Goal: Information Seeking & Learning: Learn about a topic

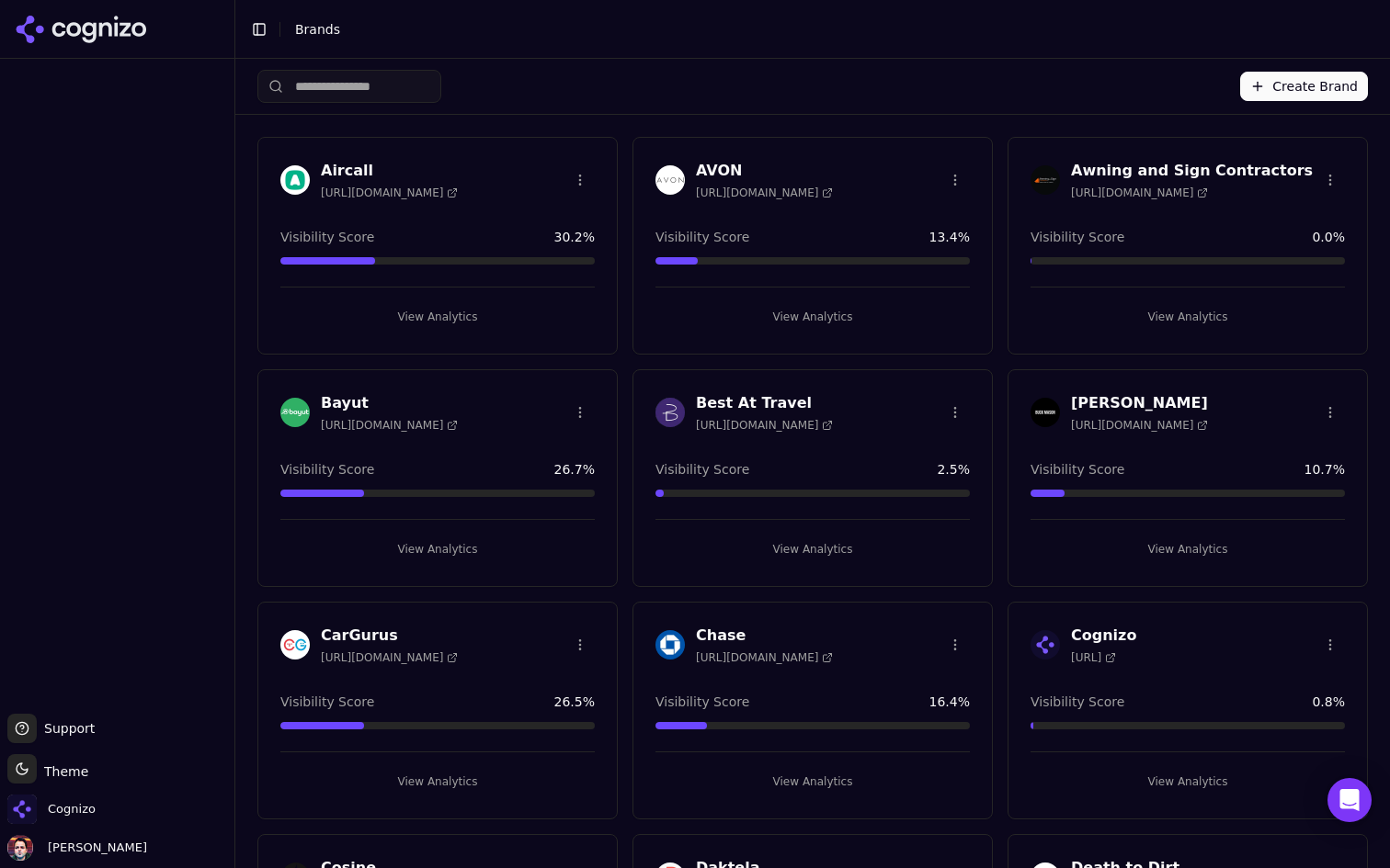
click at [477, 311] on button "View Analytics" at bounding box center [437, 317] width 314 height 29
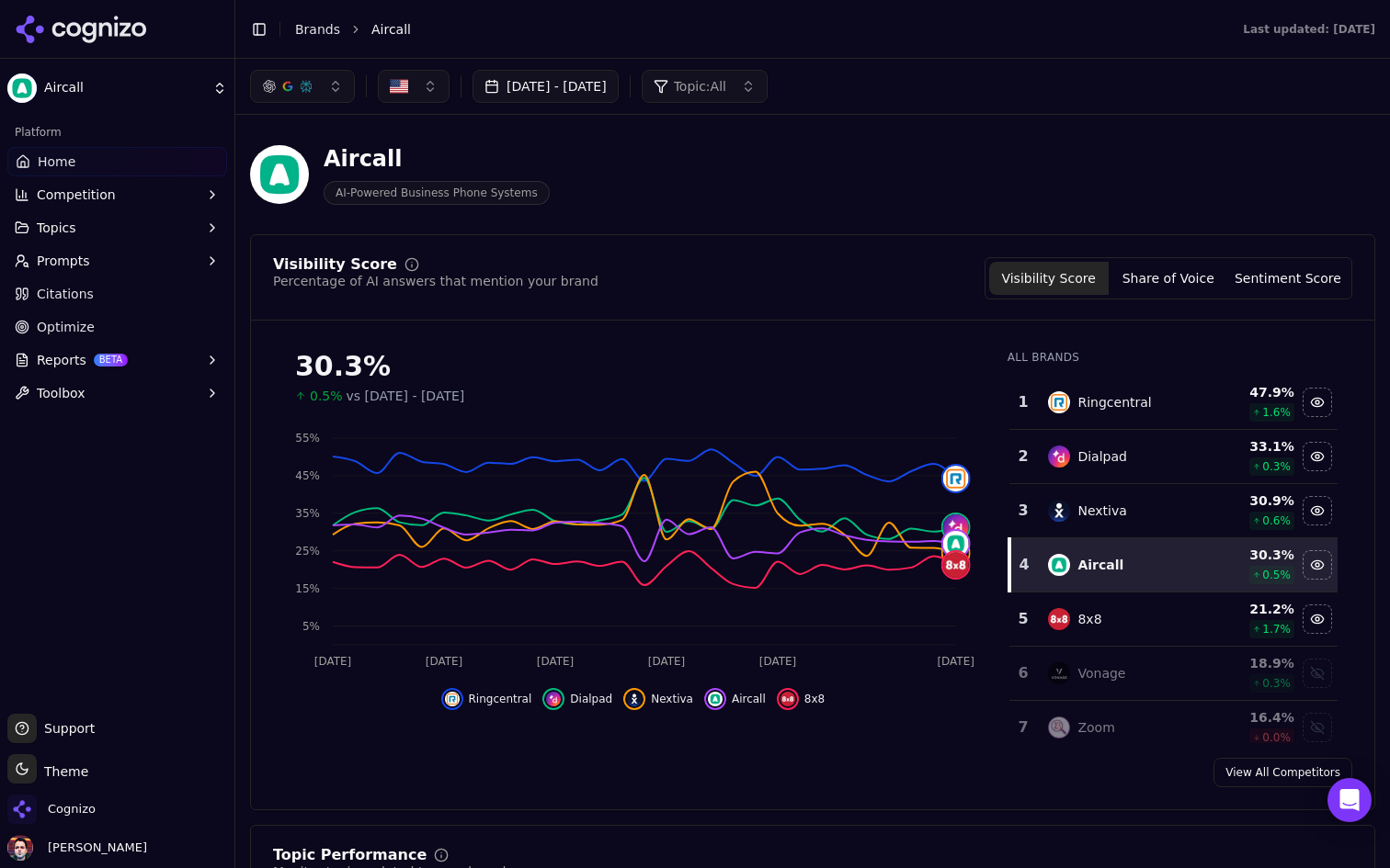
click at [168, 362] on button "Reports BETA" at bounding box center [117, 360] width 219 height 29
click at [141, 393] on span "PDF" at bounding box center [118, 390] width 160 height 18
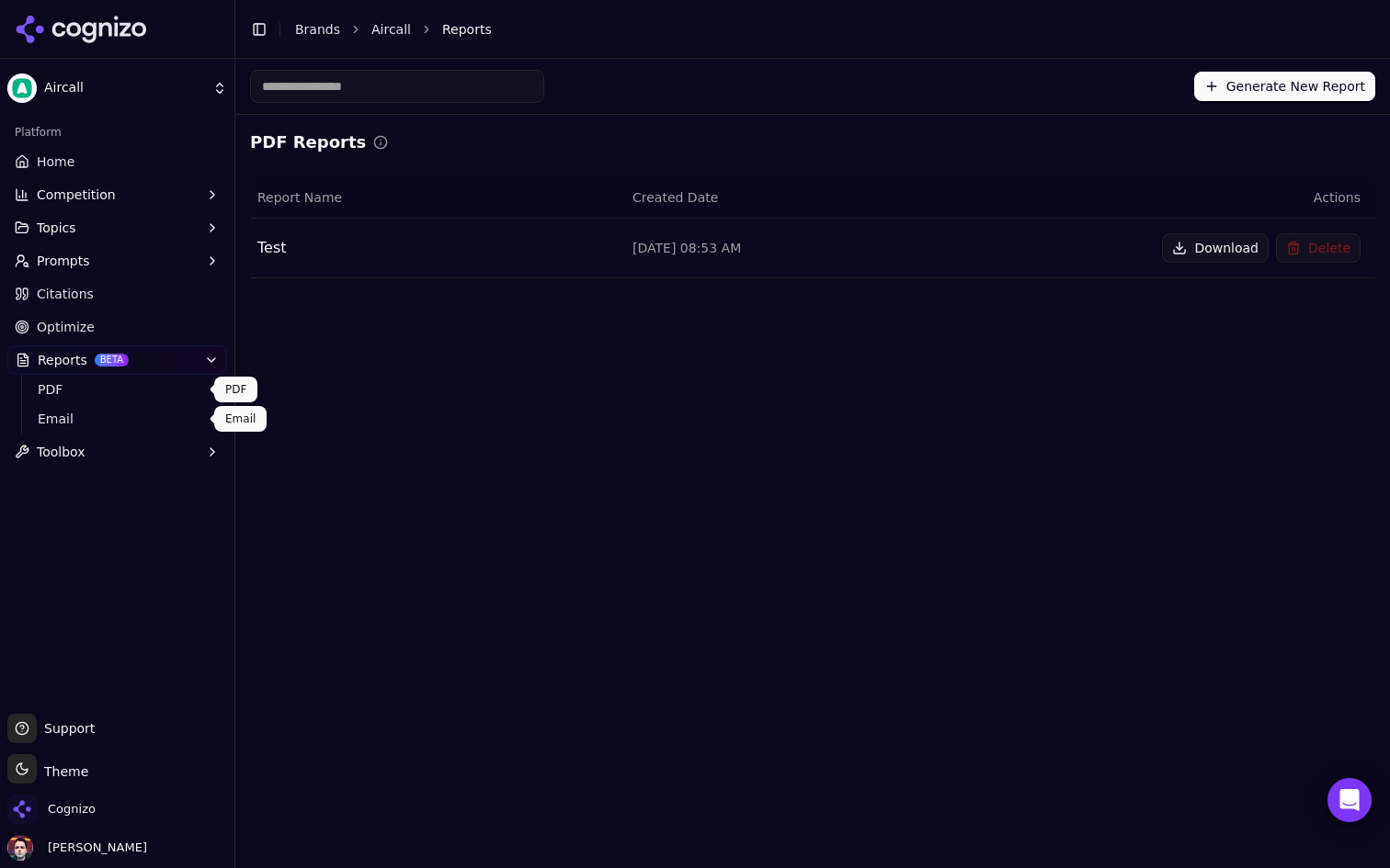
click at [91, 408] on link "Email" at bounding box center [117, 419] width 174 height 26
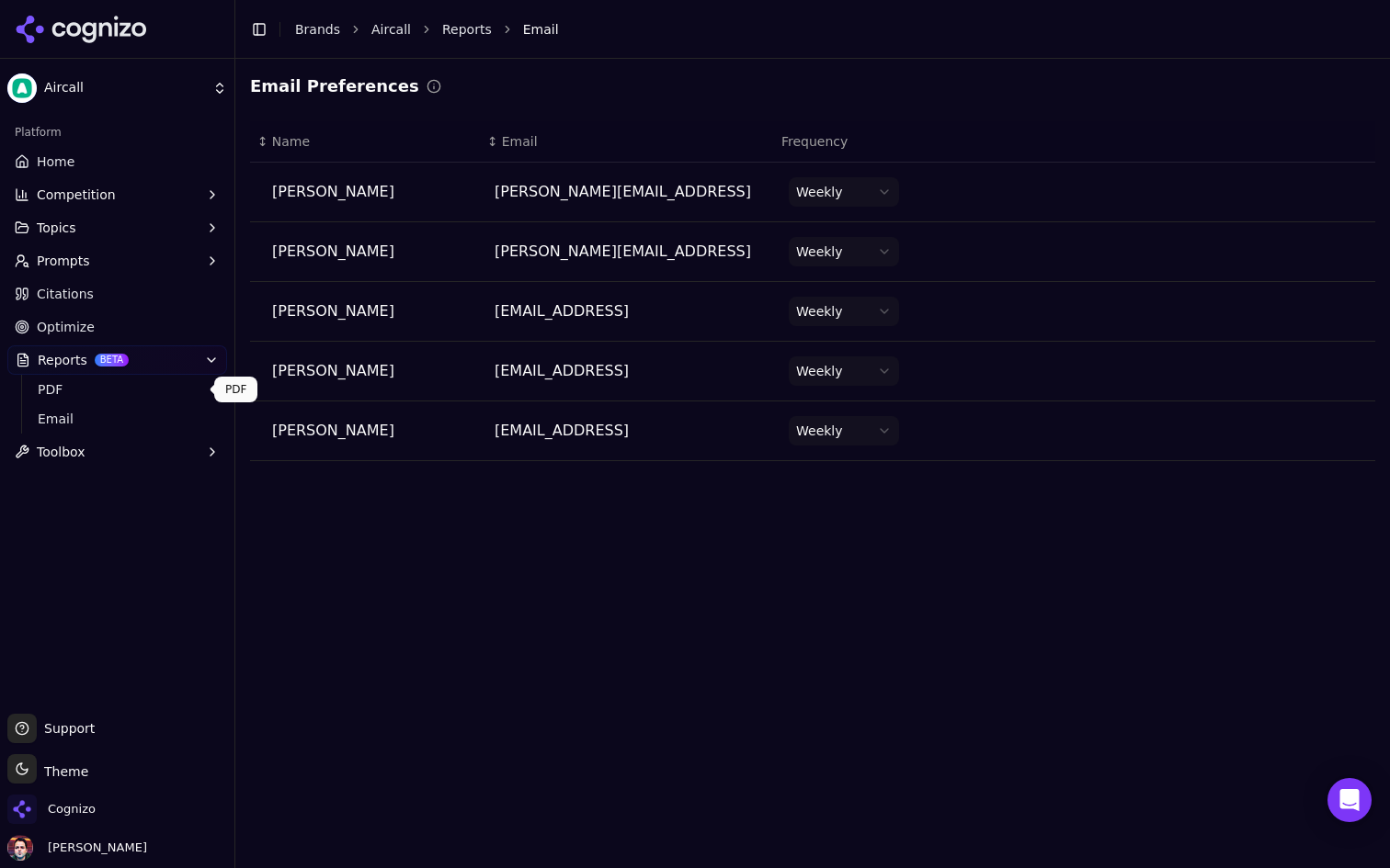
click at [109, 389] on span "PDF" at bounding box center [118, 390] width 160 height 18
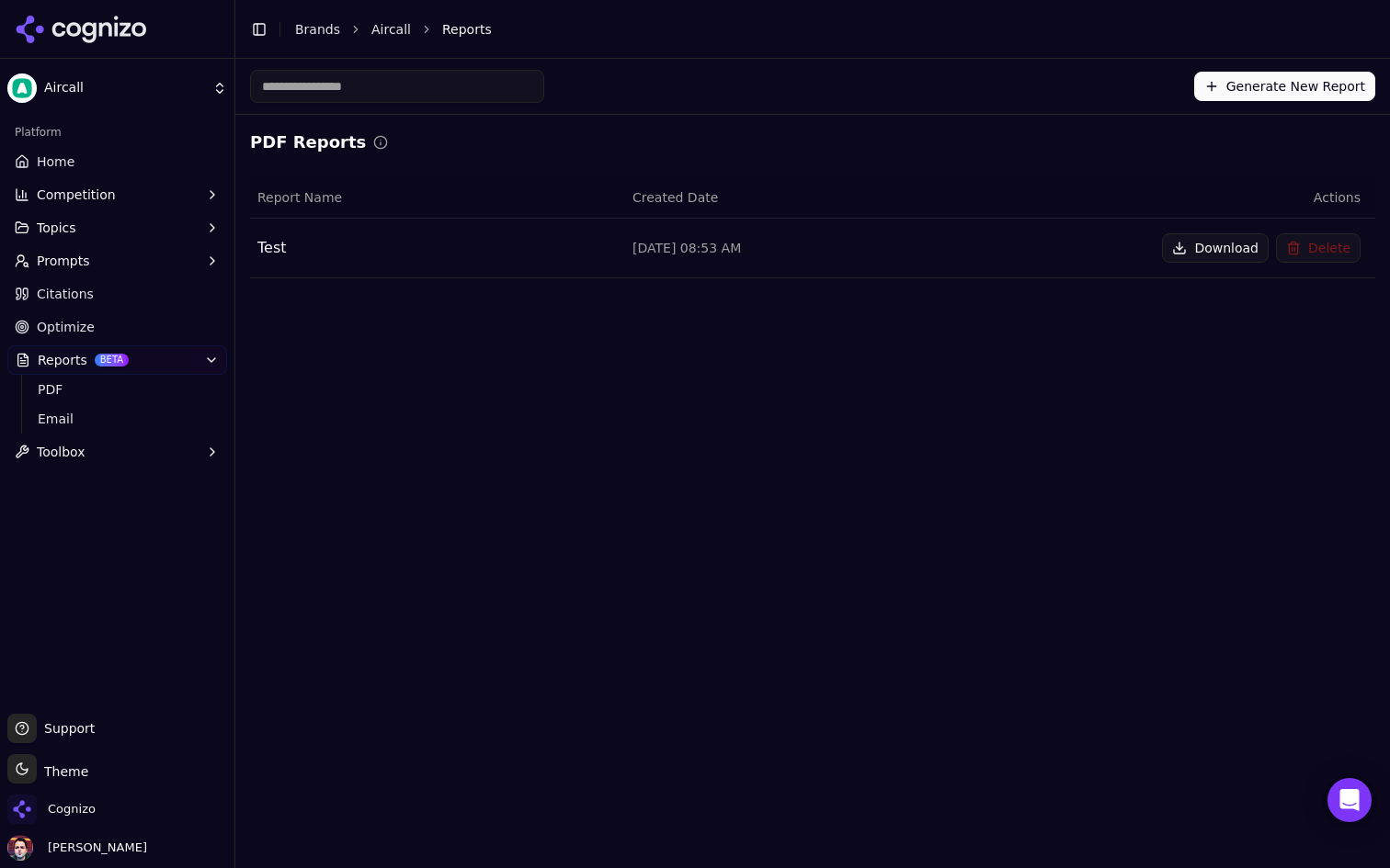
click at [127, 322] on link "Optimize" at bounding box center [117, 327] width 219 height 29
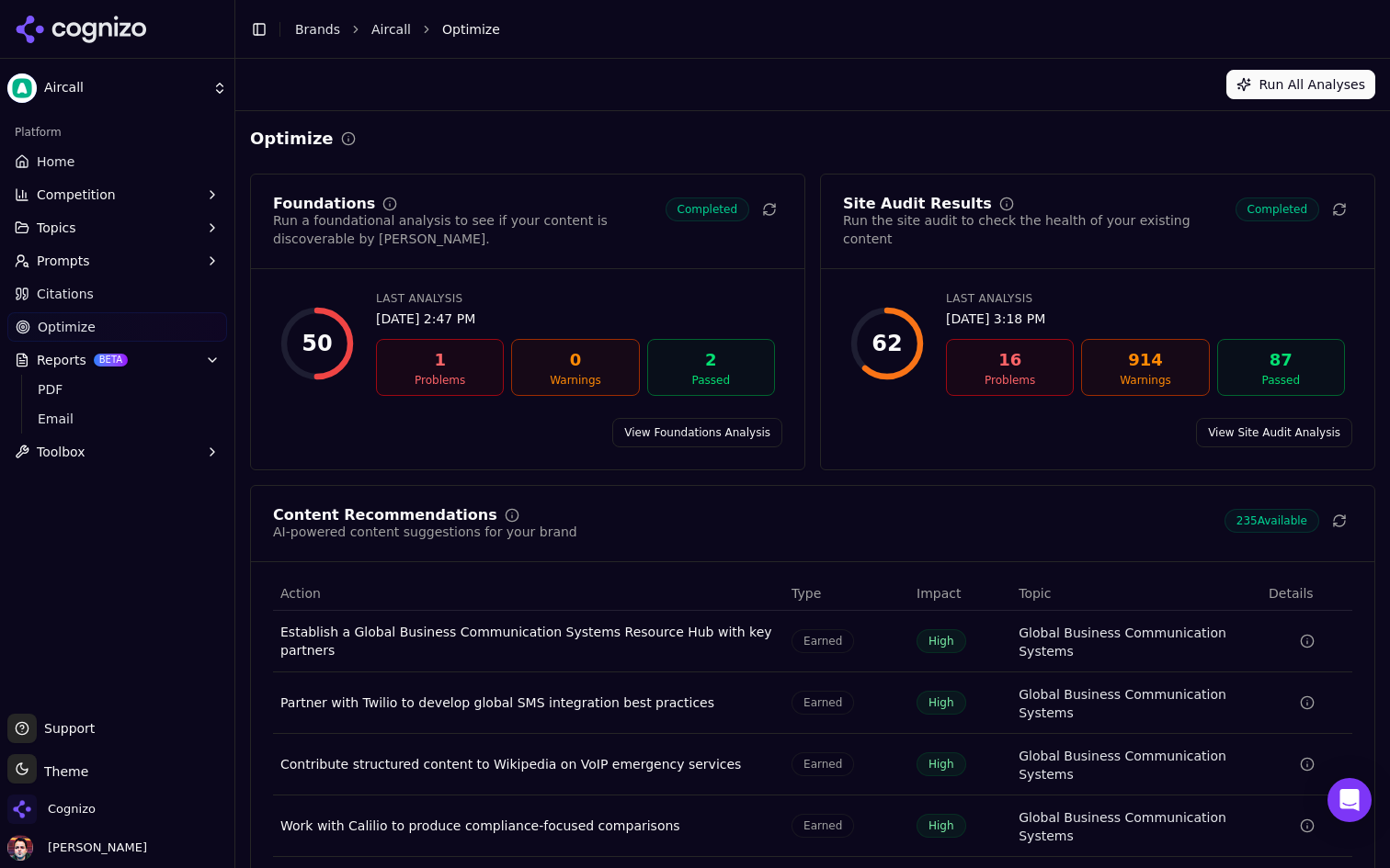
click at [152, 282] on link "Citations" at bounding box center [117, 294] width 219 height 29
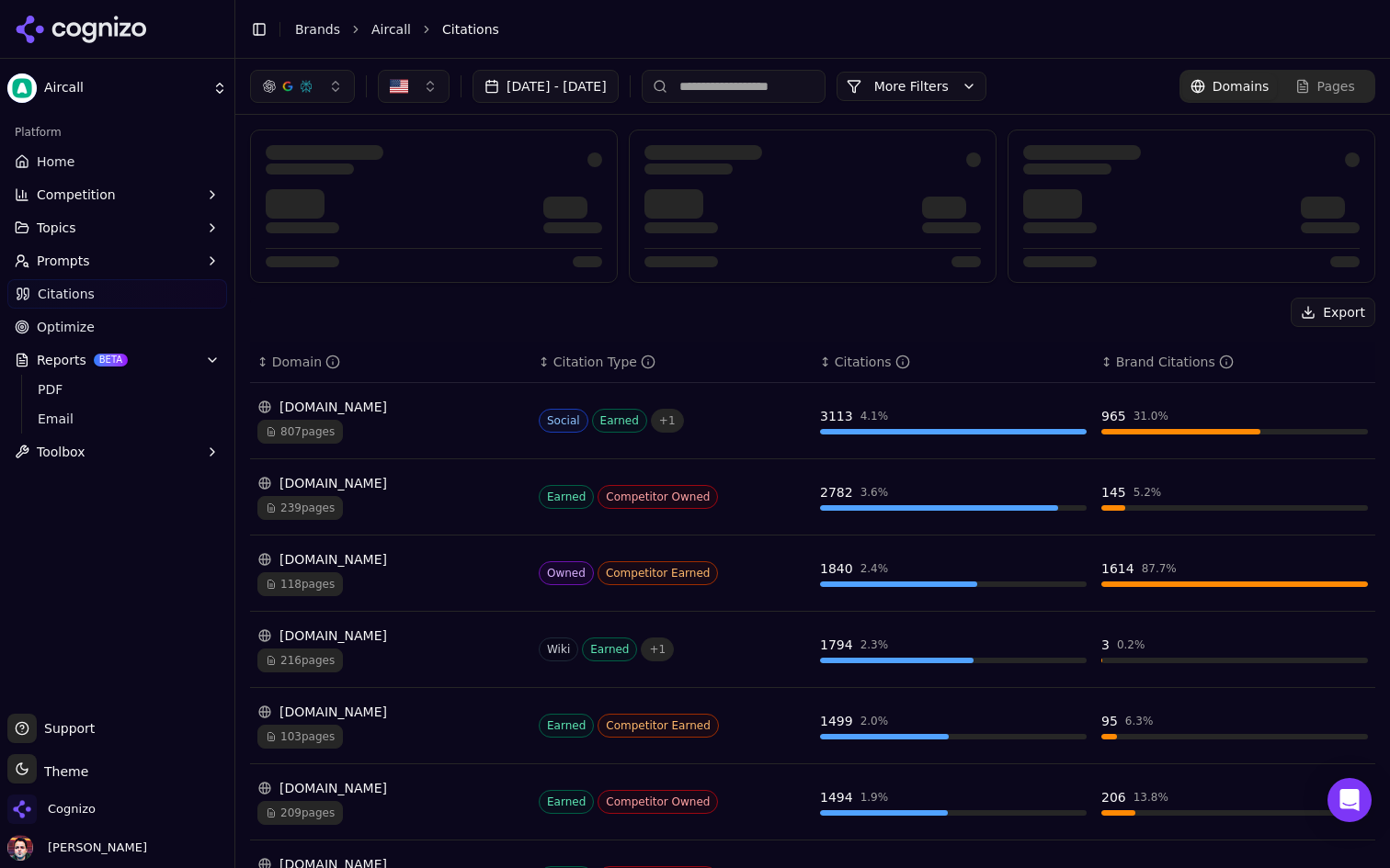
click at [152, 261] on button "Prompts" at bounding box center [117, 261] width 219 height 29
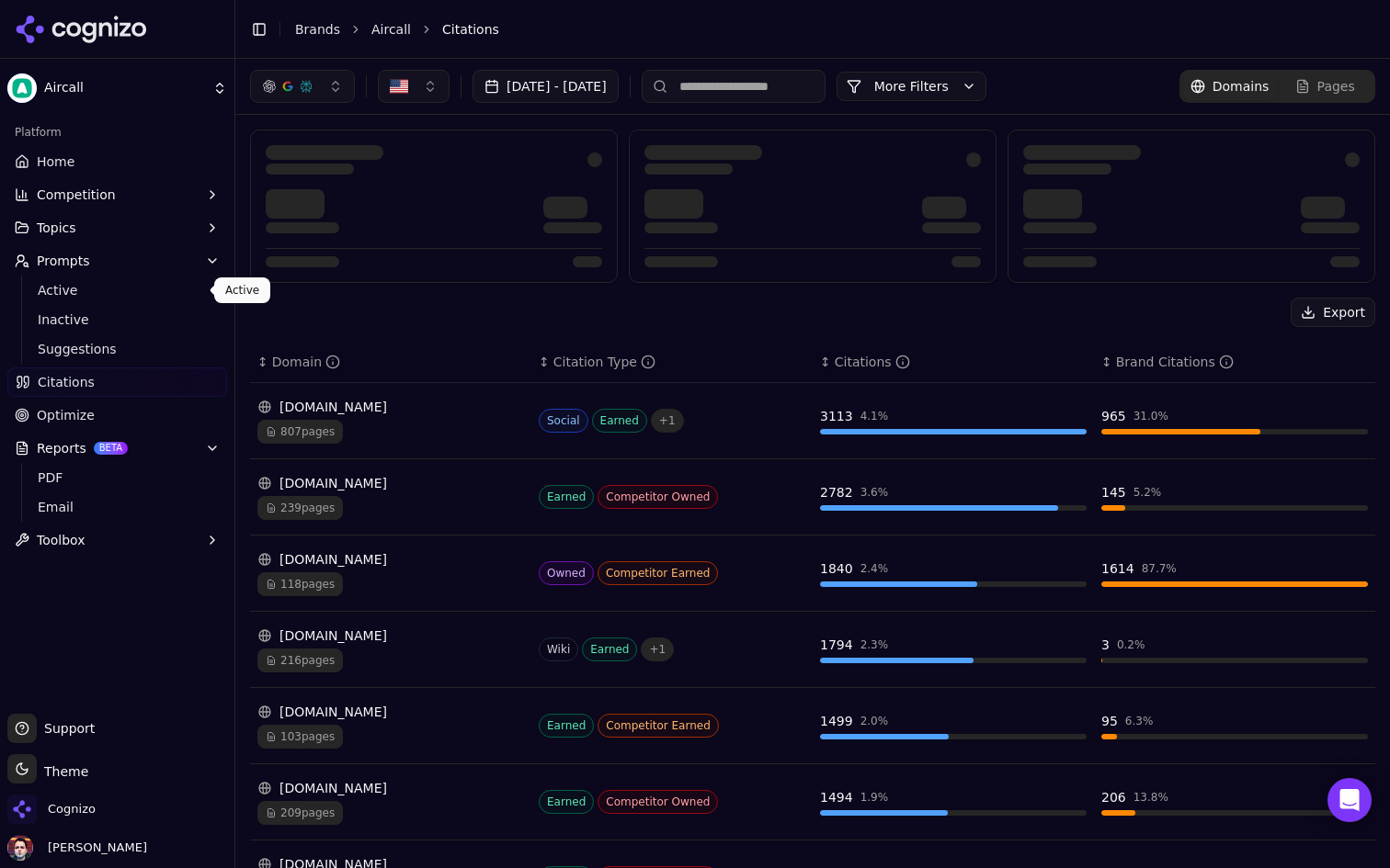
click at [129, 291] on span "Active" at bounding box center [118, 290] width 160 height 18
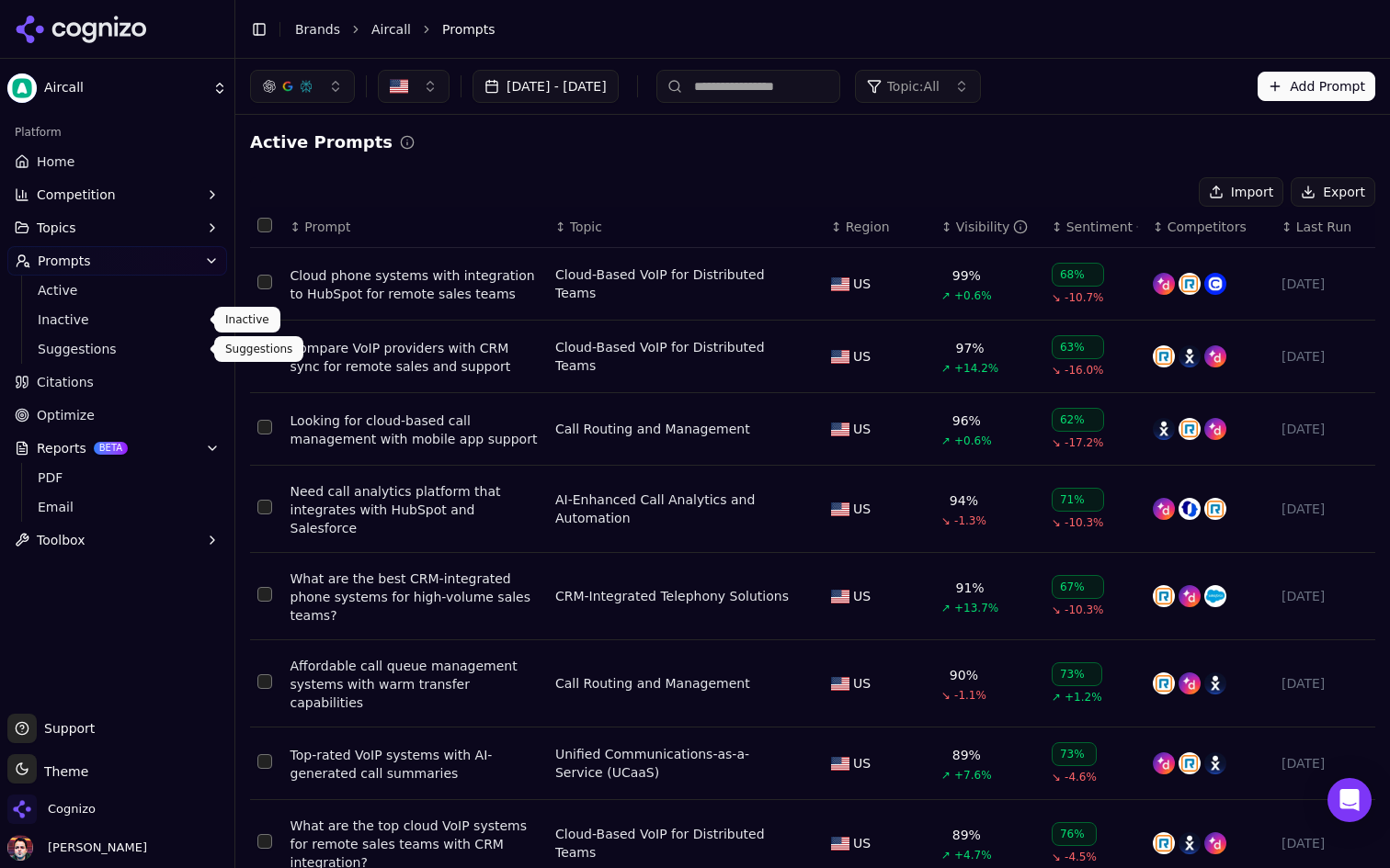
click at [115, 346] on span "Suggestions" at bounding box center [118, 349] width 160 height 18
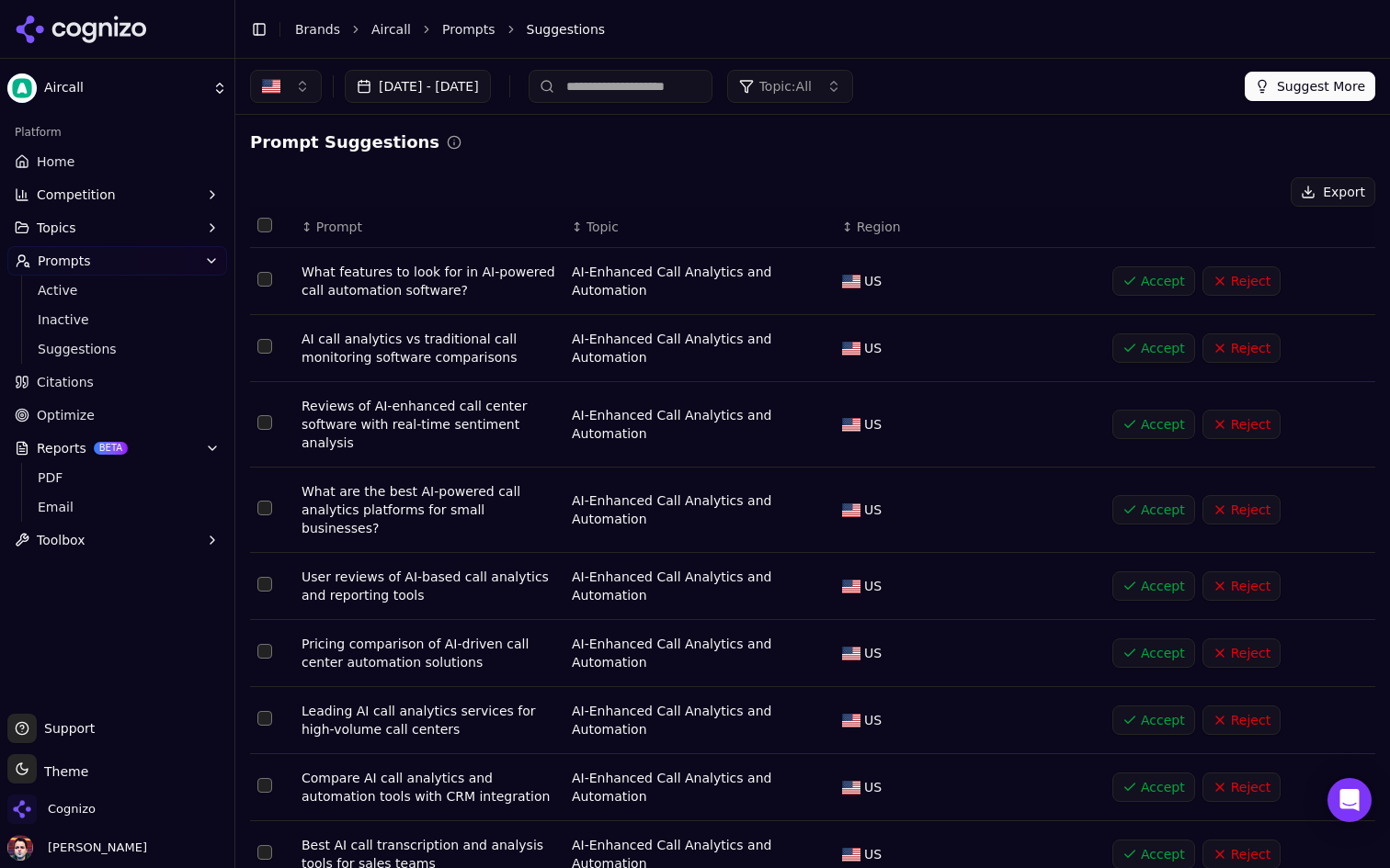
click at [171, 237] on button "Topics" at bounding box center [117, 228] width 219 height 29
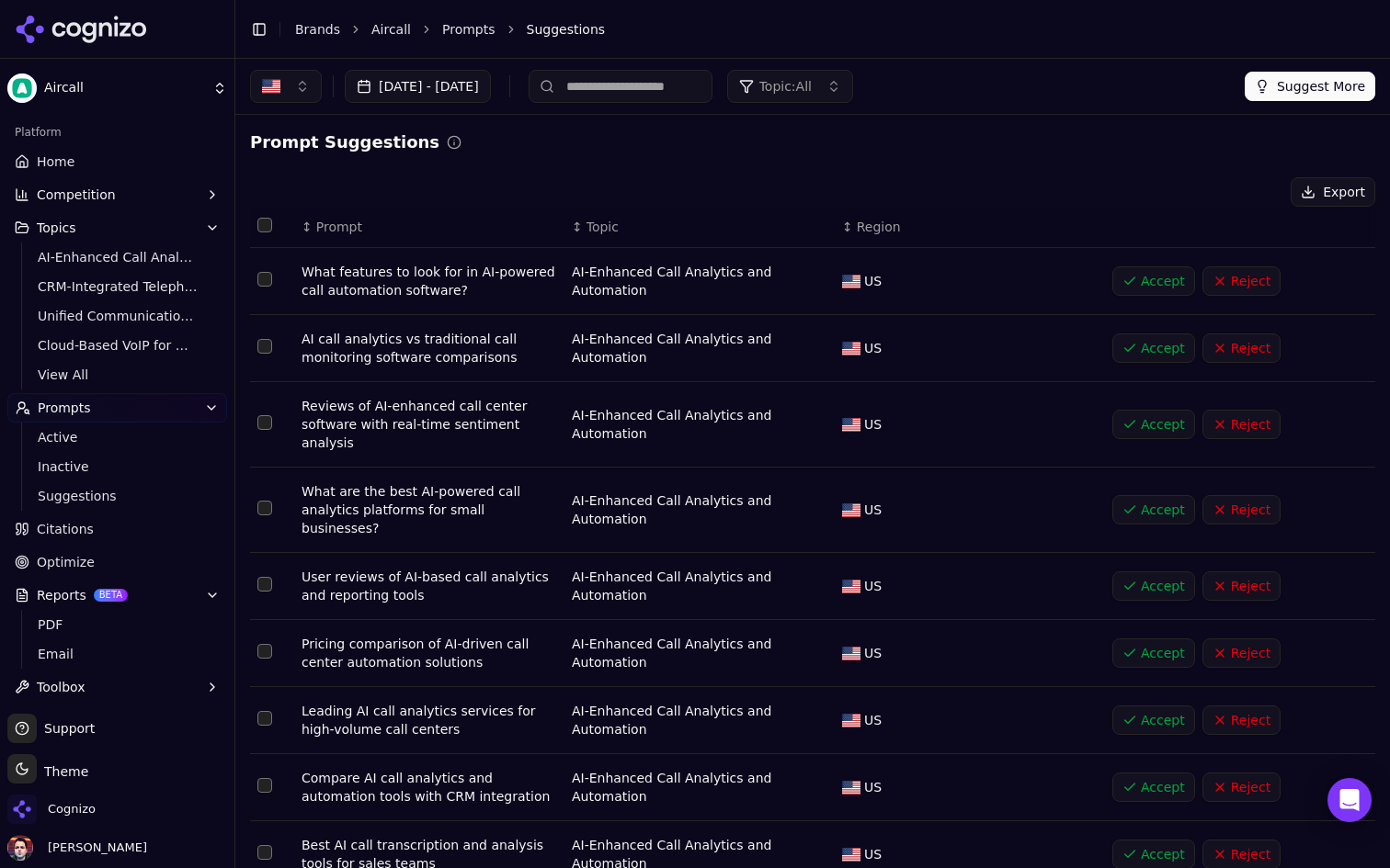
click at [111, 378] on span "View All" at bounding box center [118, 375] width 160 height 18
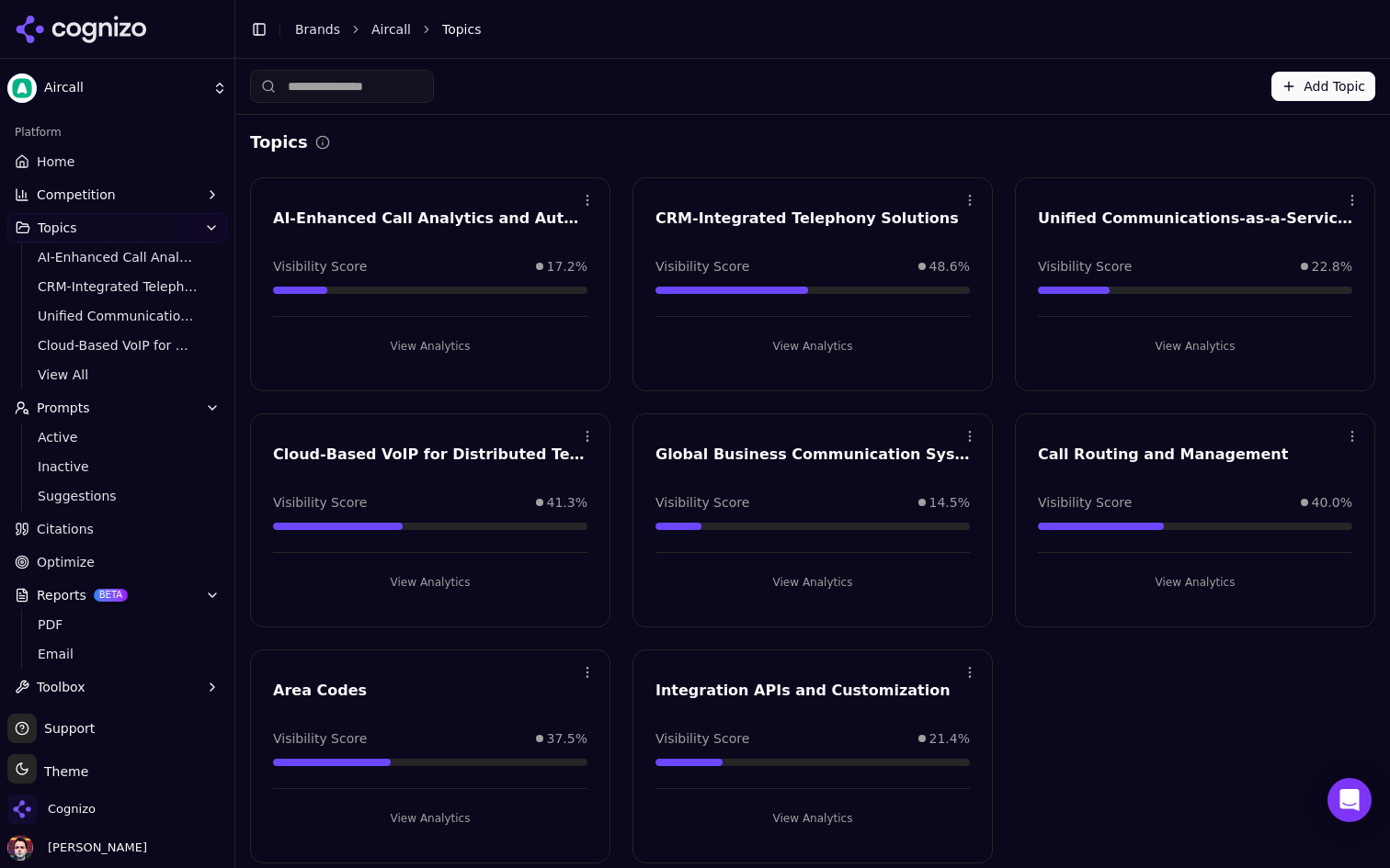
click at [170, 200] on button "Competition" at bounding box center [117, 194] width 219 height 29
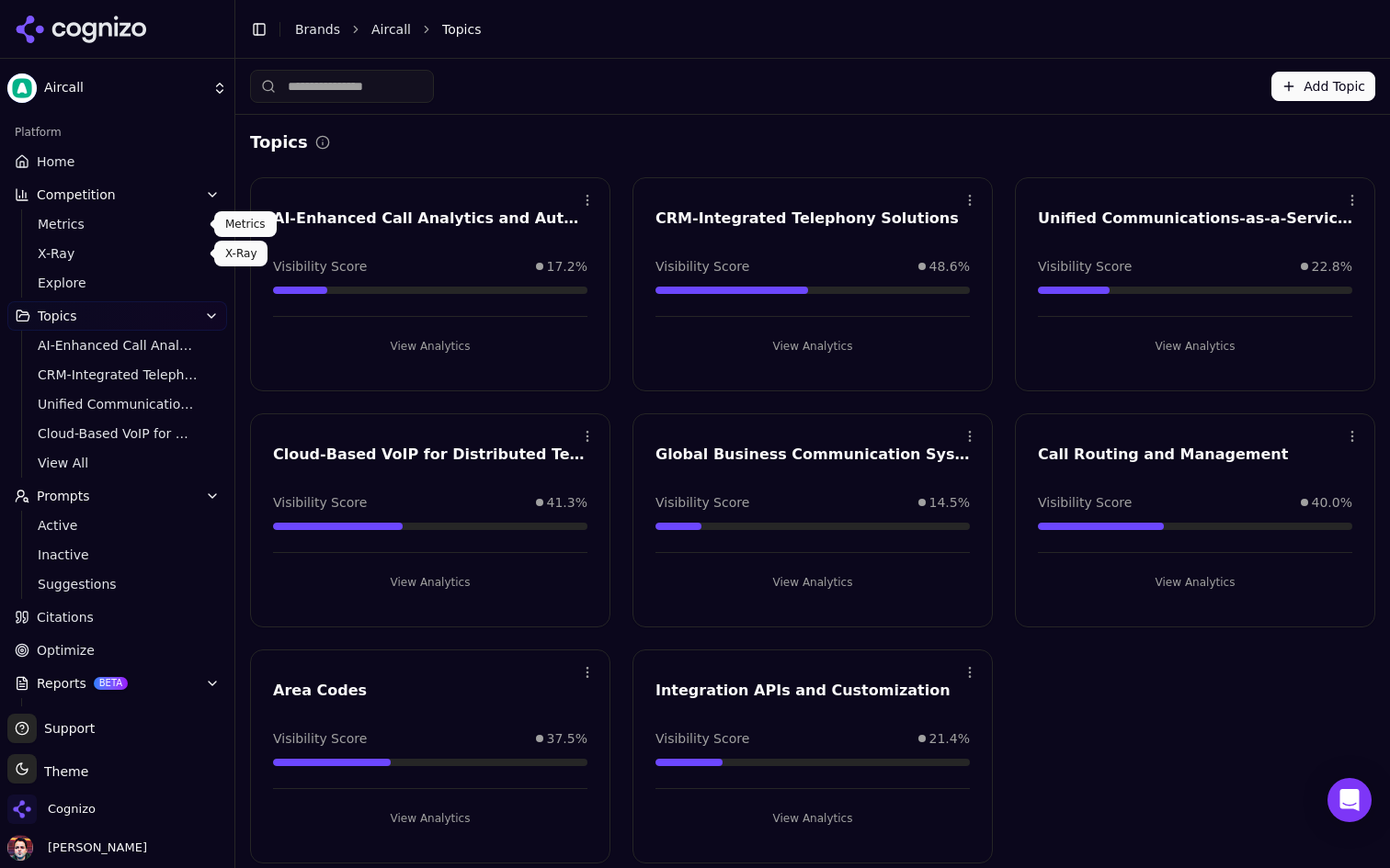
click at [123, 274] on span "Explore" at bounding box center [118, 283] width 160 height 18
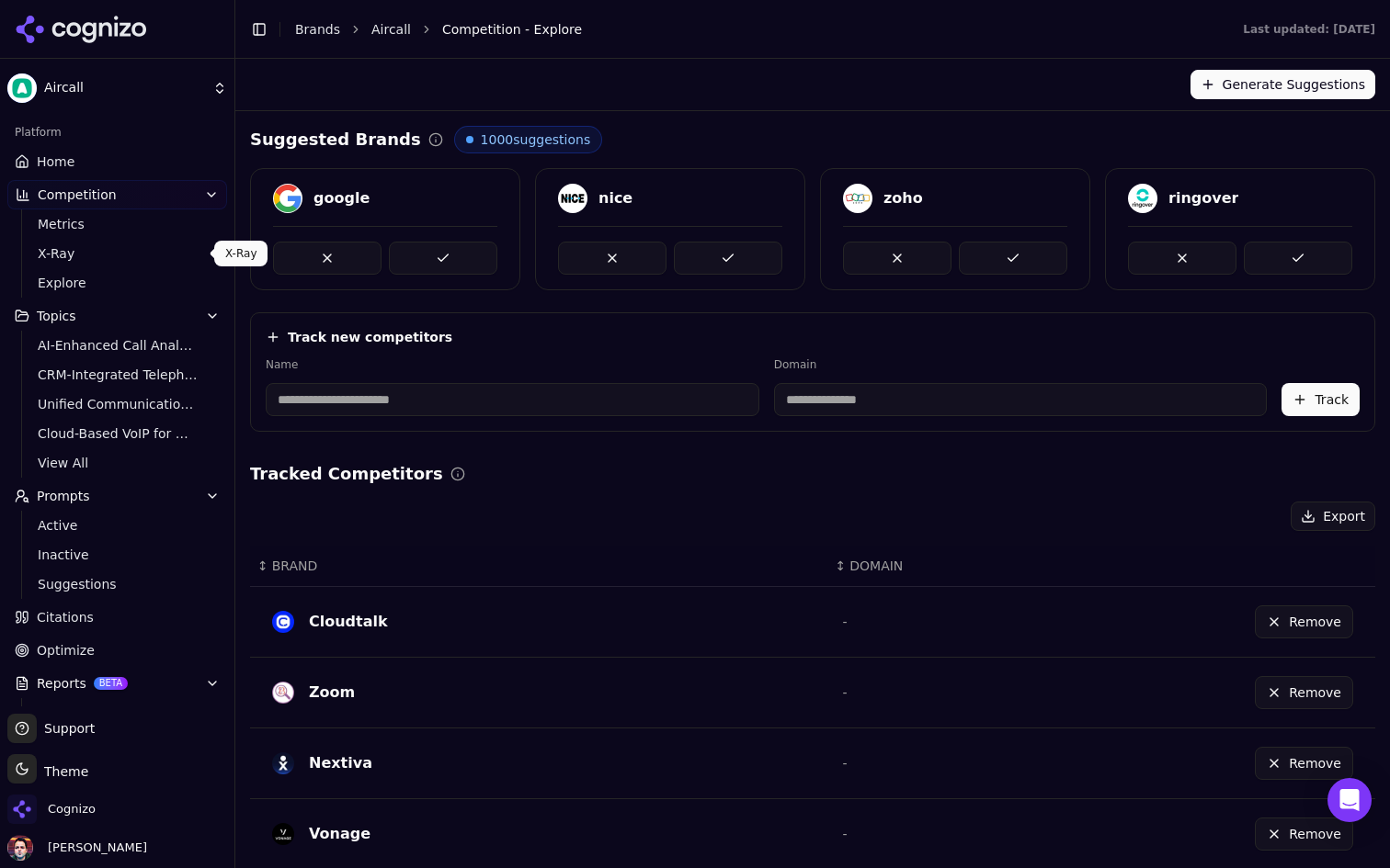
click at [65, 245] on span "X-Ray" at bounding box center [118, 253] width 160 height 18
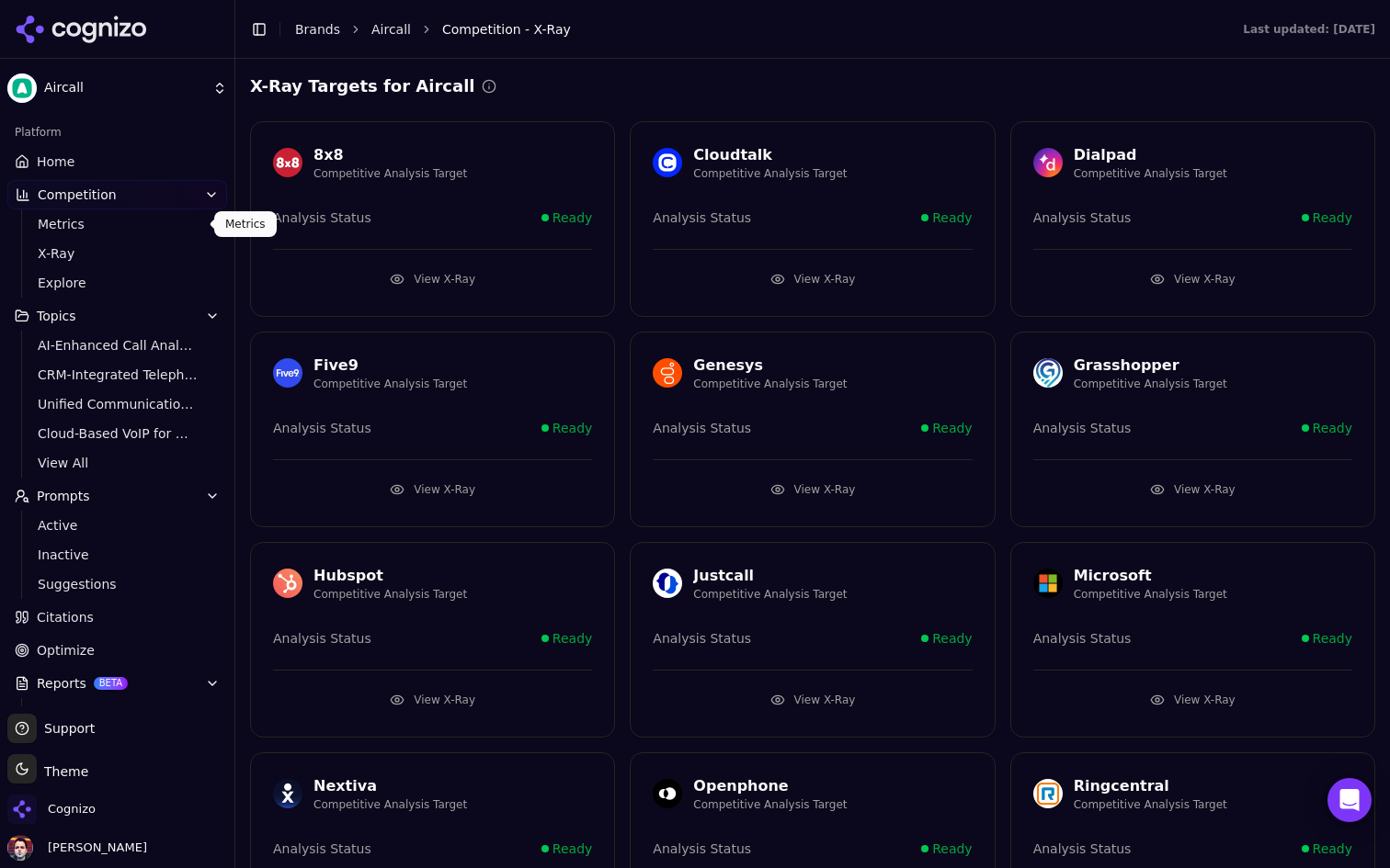
click at [146, 226] on span "Metrics" at bounding box center [118, 224] width 160 height 18
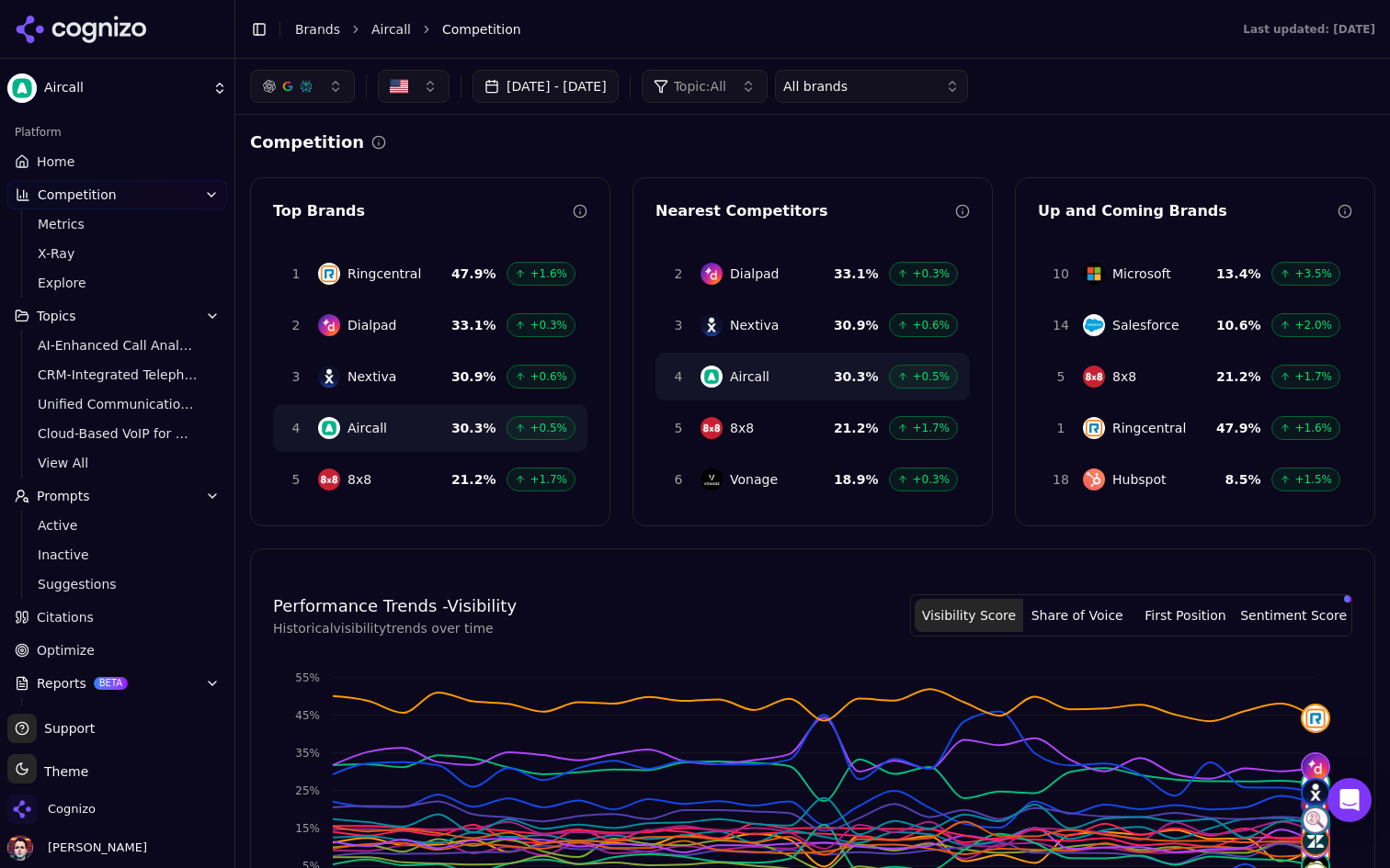
click at [171, 148] on link "Home" at bounding box center [117, 162] width 219 height 29
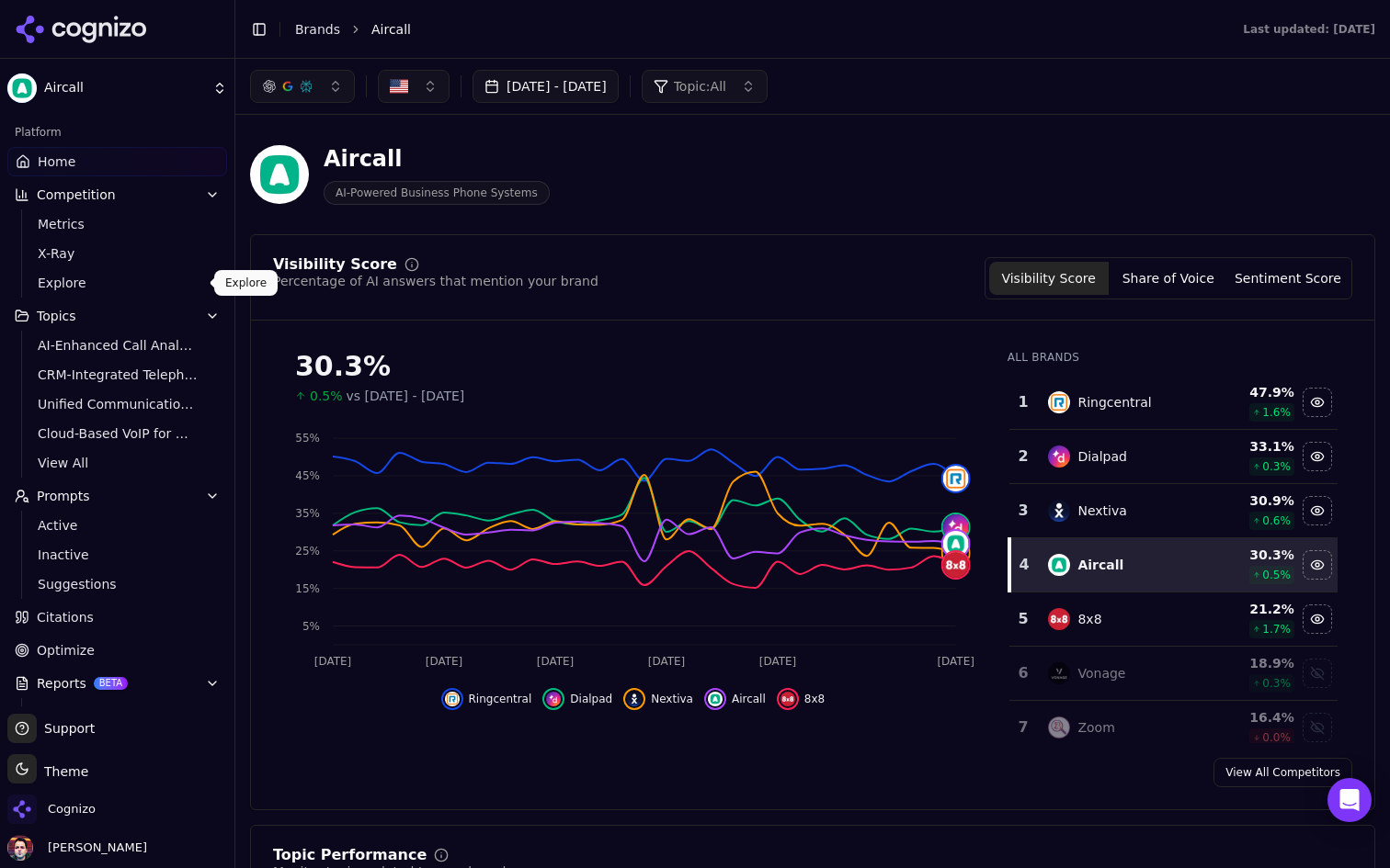
click at [178, 276] on span "Explore" at bounding box center [118, 283] width 160 height 18
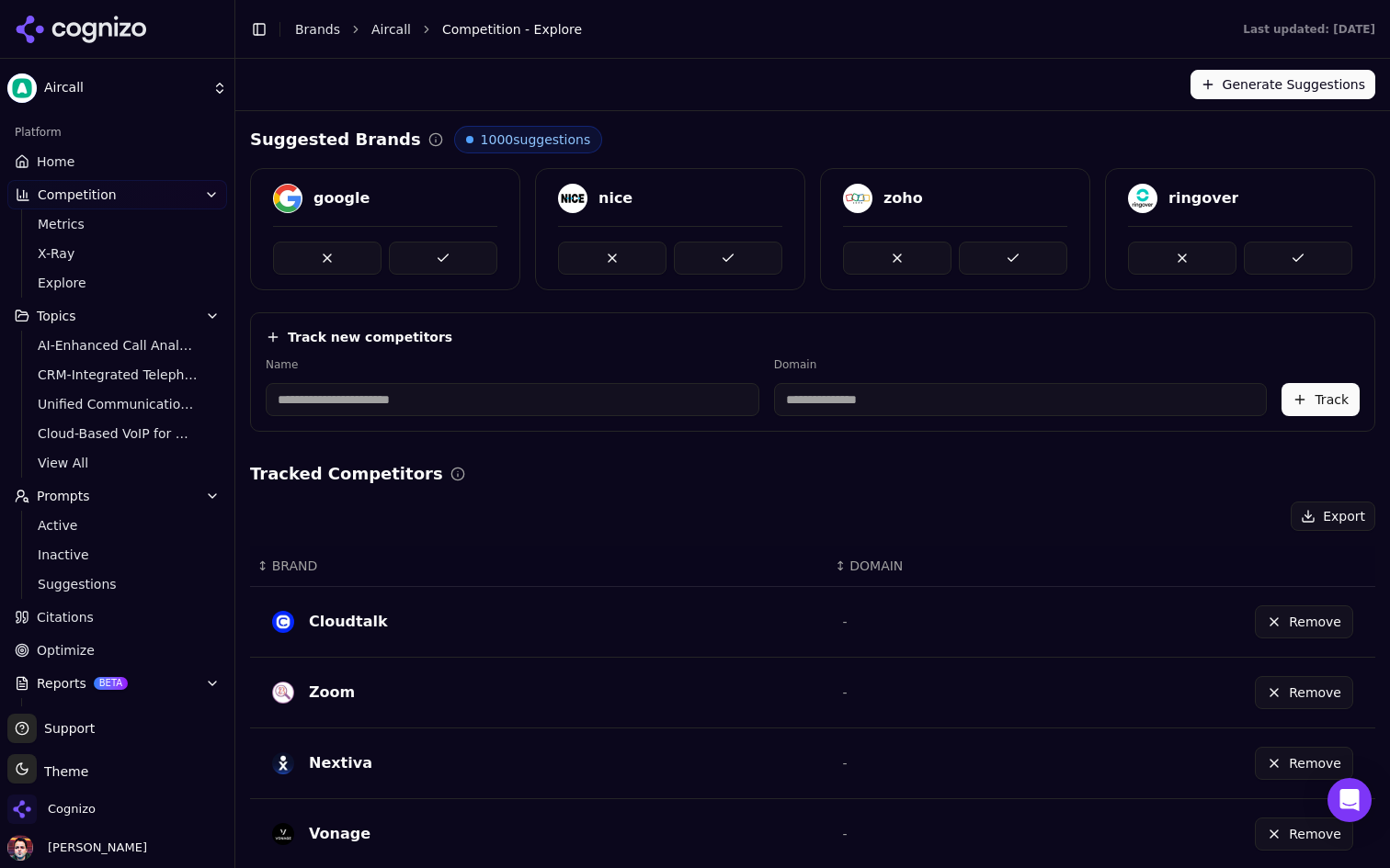
click at [1277, 83] on button "Generate Suggestions" at bounding box center [1282, 85] width 184 height 29
click at [210, 315] on icon "button" at bounding box center [212, 316] width 15 height 15
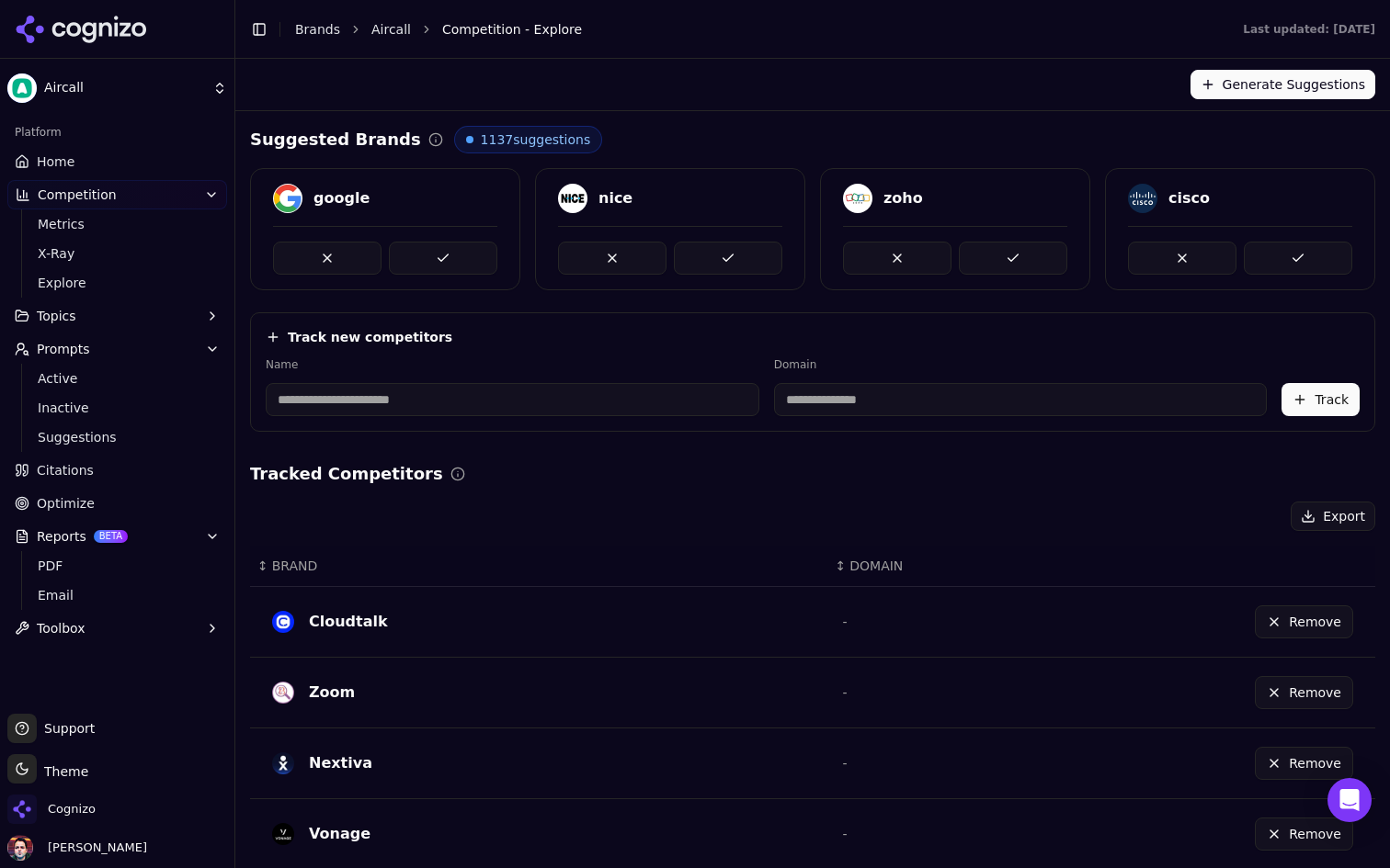
click at [218, 198] on icon "button" at bounding box center [211, 194] width 15 height 15
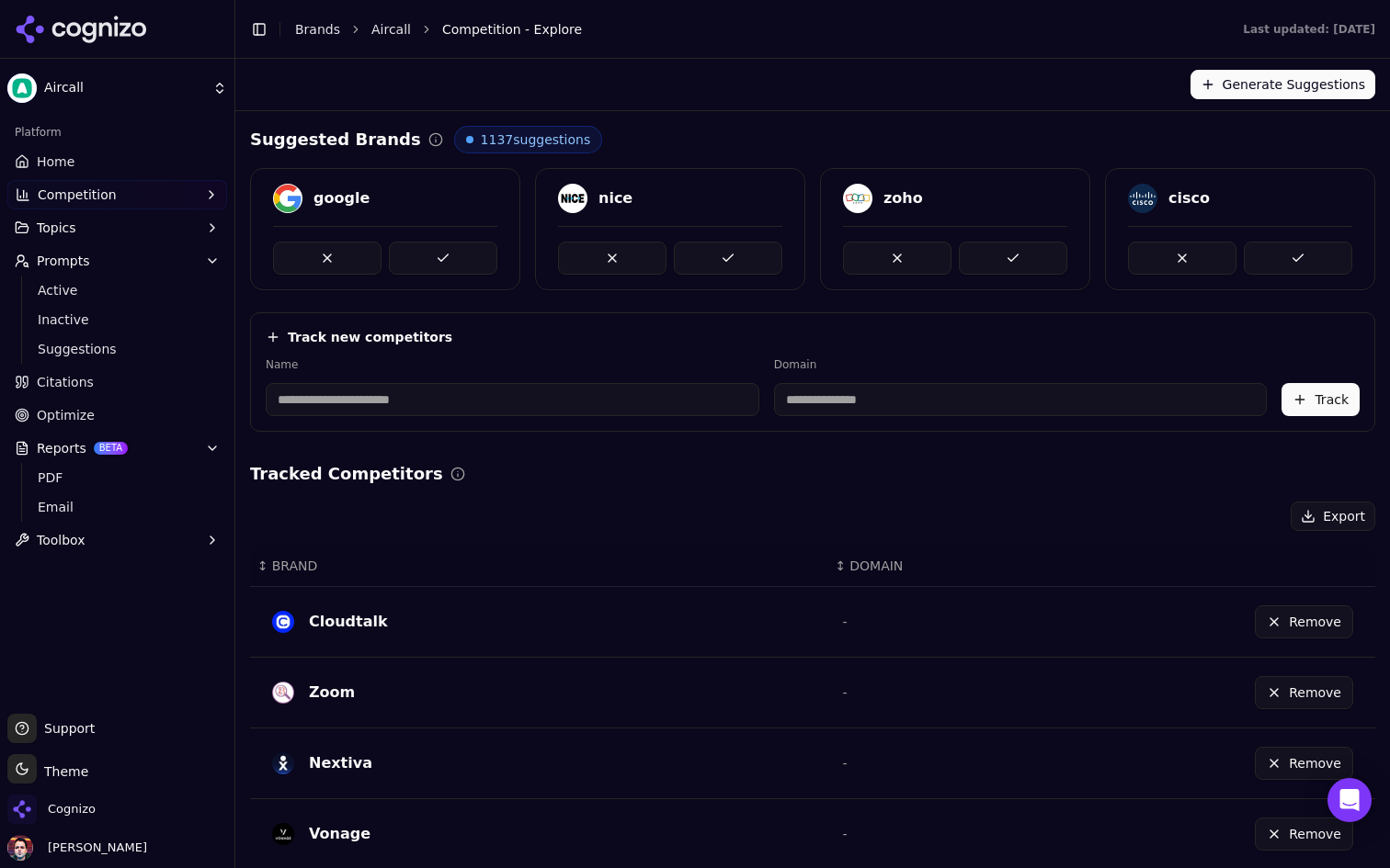
click at [214, 270] on button "Prompts" at bounding box center [117, 261] width 219 height 29
click at [200, 351] on button "Reports BETA" at bounding box center [117, 360] width 219 height 29
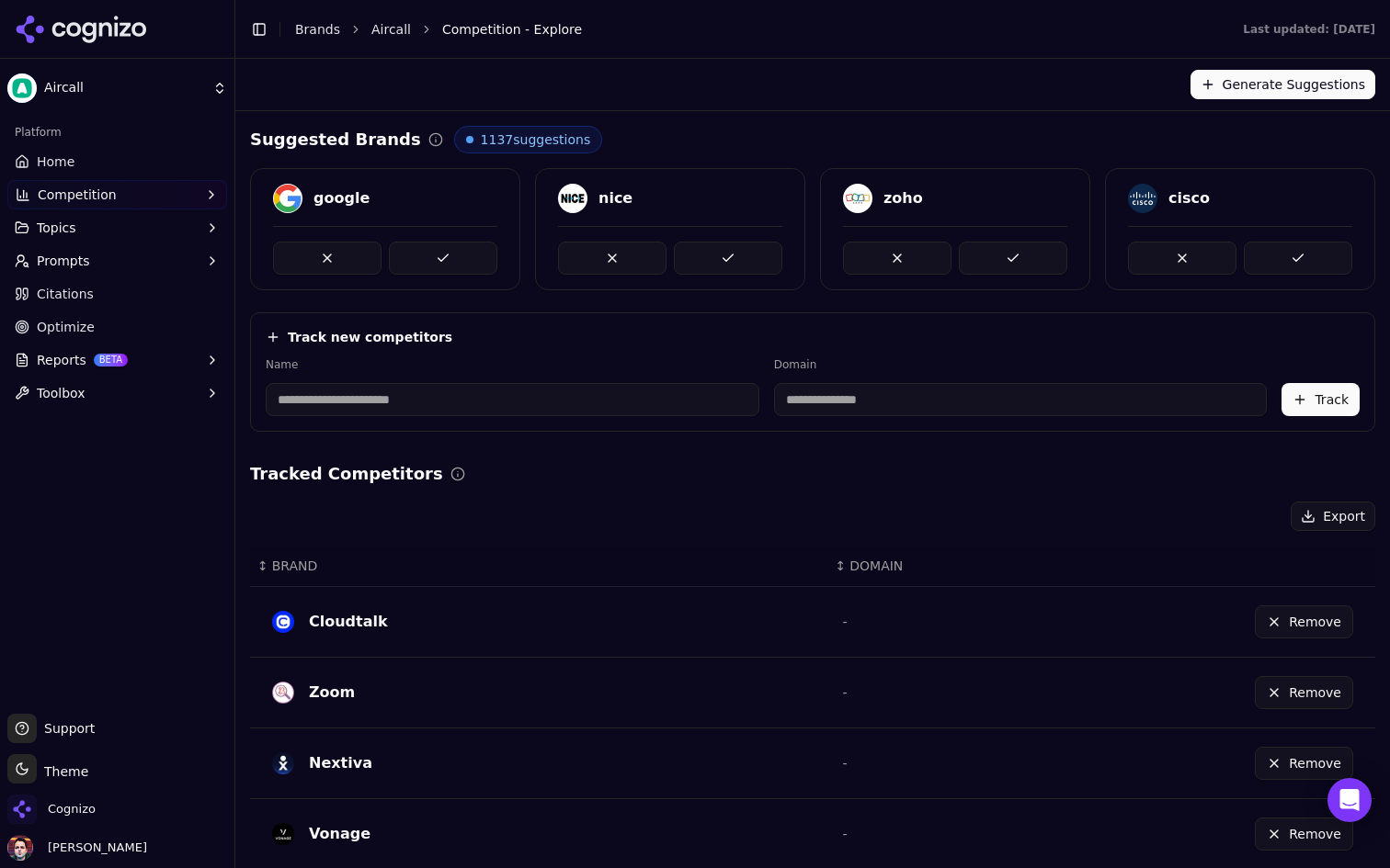
click at [187, 202] on button "Competition" at bounding box center [117, 194] width 219 height 29
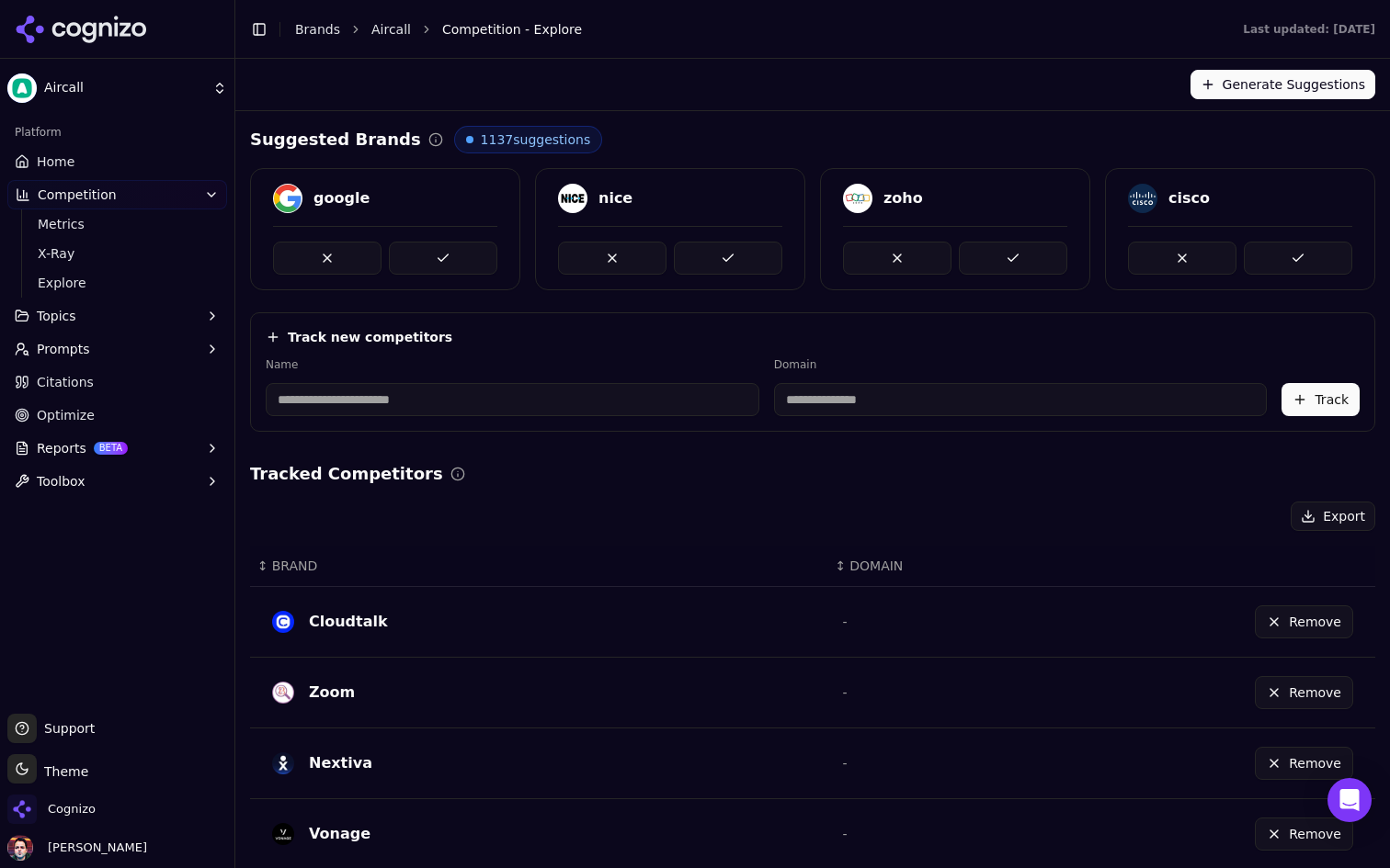
click at [126, 170] on link "Home" at bounding box center [117, 162] width 219 height 29
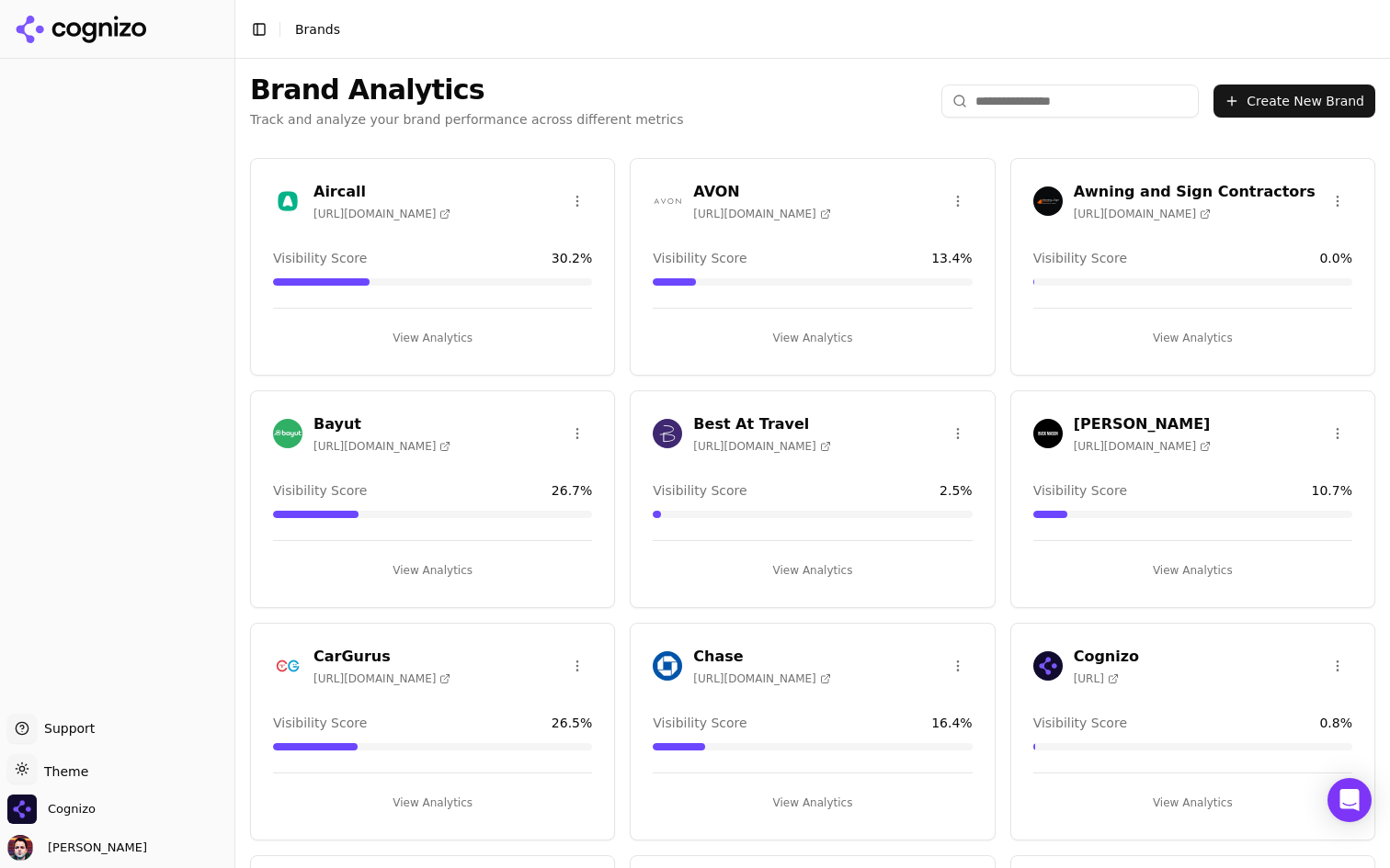
click at [535, 335] on button "View Analytics" at bounding box center [432, 338] width 319 height 29
